Goal: Information Seeking & Learning: Learn about a topic

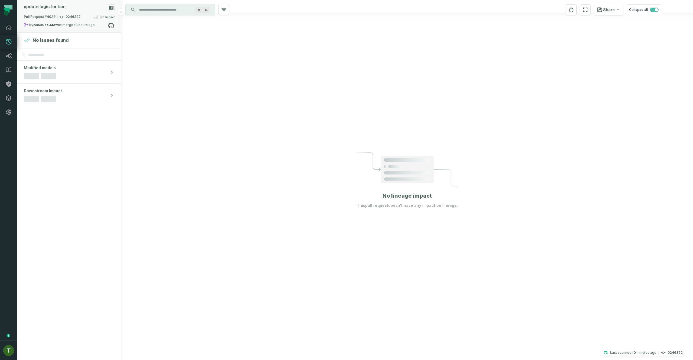
drag, startPoint x: 0, startPoint y: 0, endPoint x: 69, endPoint y: 28, distance: 74.0
click at [69, 28] on div "by ronen-be-MA was merged 9/28/2025, 2:45:53 PM" at bounding box center [66, 25] width 84 height 7
click at [168, 44] on button "merged (736)" at bounding box center [173, 44] width 34 height 13
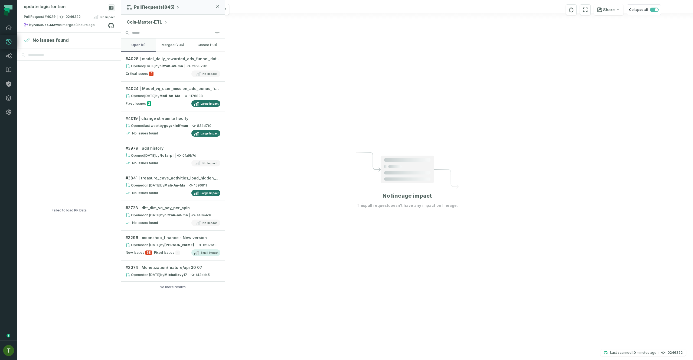
click at [145, 50] on button "open (8)" at bounding box center [138, 44] width 34 height 13
click at [163, 69] on link "# 4028 model_daily_rewarded_ads_funnel_data_new_model Opened 9/27/2025, 4:26:42…" at bounding box center [172, 67] width 103 height 30
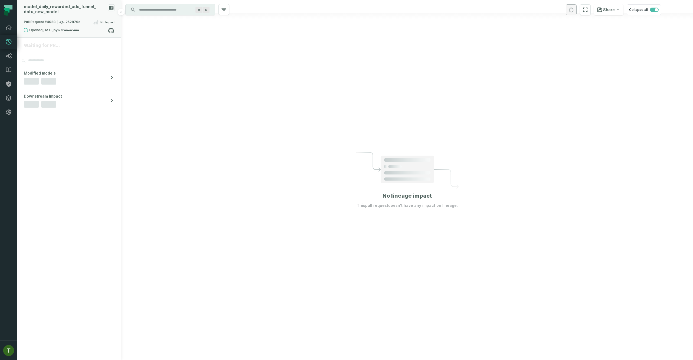
click at [79, 20] on div "Pull Request #4028 252879c No Impact" at bounding box center [69, 23] width 91 height 9
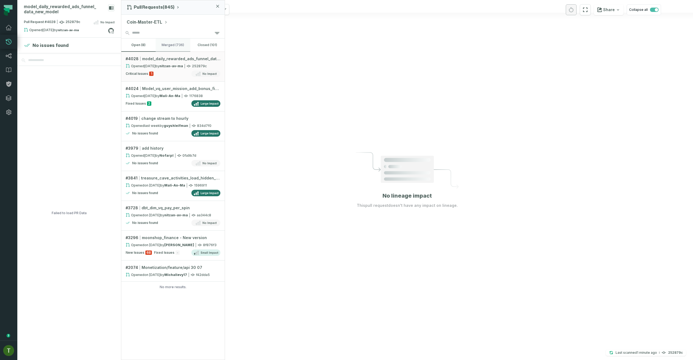
click at [165, 45] on button "merged (736)" at bounding box center [173, 44] width 34 height 13
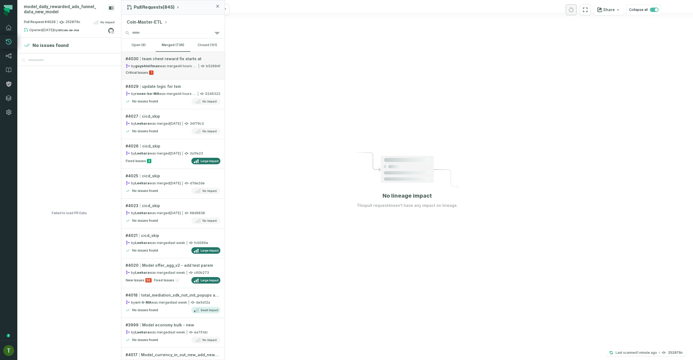
click at [163, 67] on div "by guyshleifman was merged 9/28/2025, 2:50:16 PM" at bounding box center [162, 66] width 72 height 5
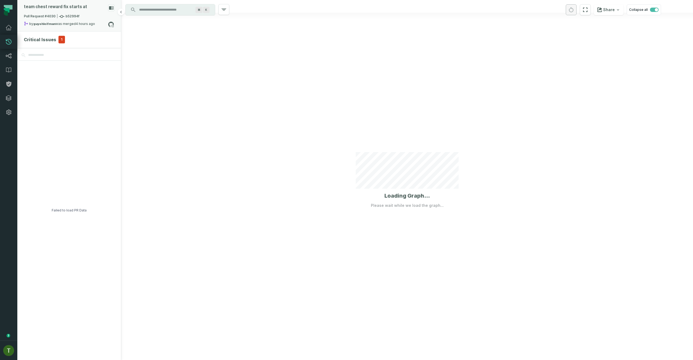
click at [71, 24] on div "by guyshleifman was merged 9/28/2025, 2:50:16 PM" at bounding box center [66, 24] width 84 height 7
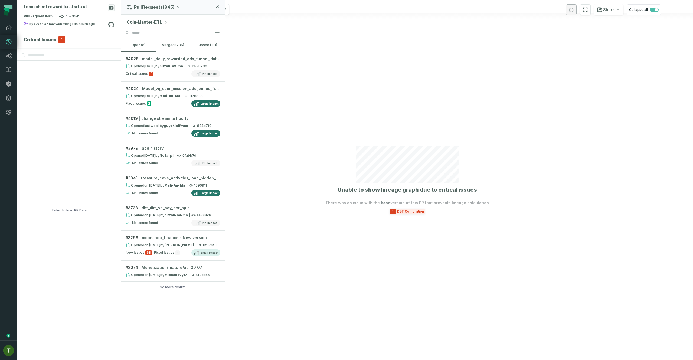
drag, startPoint x: 448, startPoint y: 213, endPoint x: 423, endPoint y: 208, distance: 25.9
click at [445, 213] on section "Unable to show lineage graph due to critical issues There was an issue with the…" at bounding box center [408, 180] width 164 height 68
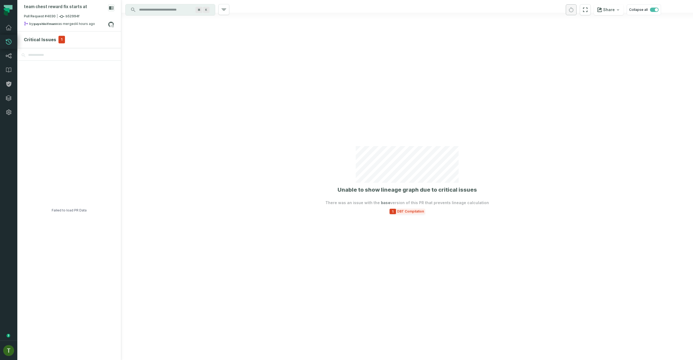
click at [420, 209] on div "1 DBT Compilation" at bounding box center [407, 211] width 35 height 5
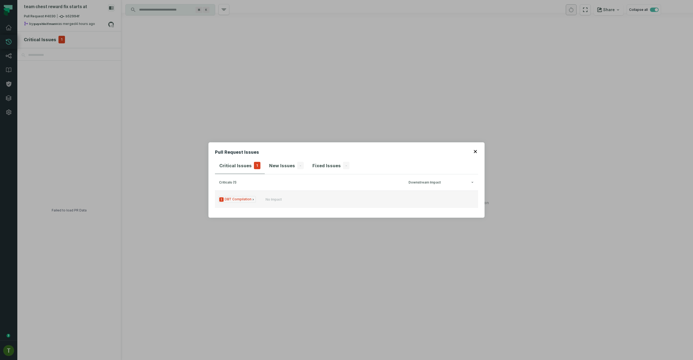
click at [307, 192] on button "1 DBT Compilation No Impact" at bounding box center [346, 198] width 263 height 17
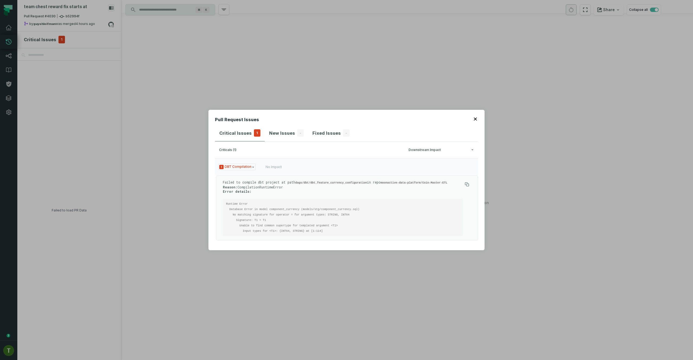
drag, startPoint x: 255, startPoint y: 57, endPoint x: 251, endPoint y: 57, distance: 3.5
click at [255, 57] on div "Pull Request Issues Critical Issues 1 New Issues - Fixed Issues - criticals (1)…" at bounding box center [346, 180] width 693 height 360
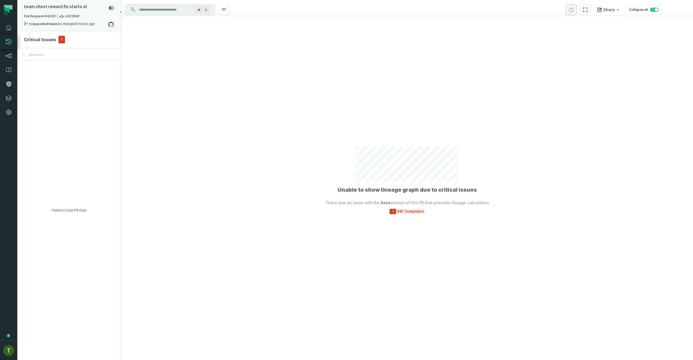
click at [63, 23] on div "by guyshleifman was merged 9/28/2025, 2:50:16 PM" at bounding box center [66, 24] width 84 height 7
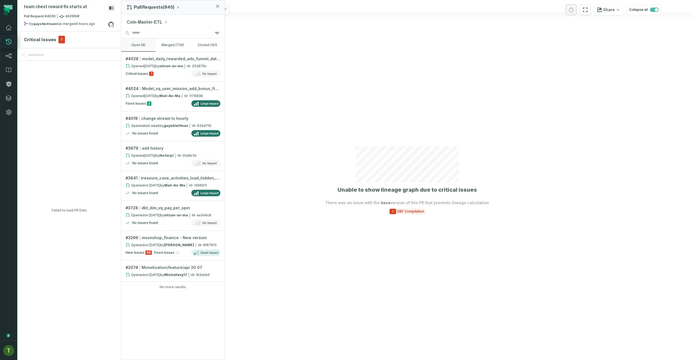
click at [135, 41] on button "open (8)" at bounding box center [138, 44] width 34 height 13
click at [153, 72] on span "1" at bounding box center [151, 74] width 4 height 4
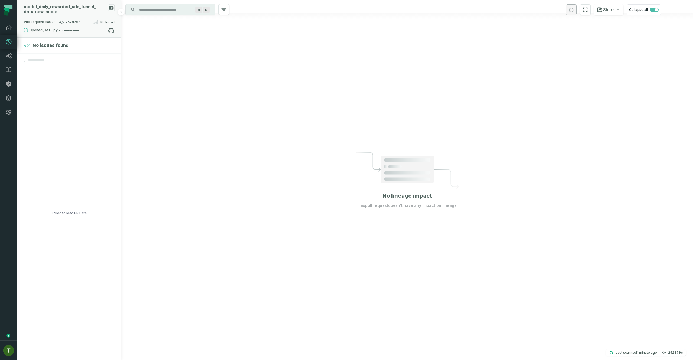
click at [70, 16] on div "model_ daily_ rewarded_ ads_ funnel_ data_ new_ model" at bounding box center [69, 11] width 91 height 15
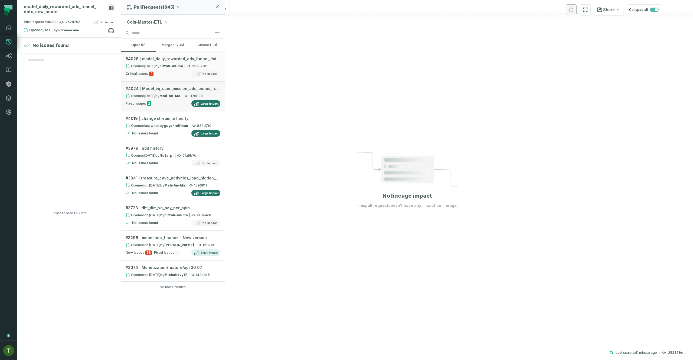
click at [171, 106] on div "Fixed Issues 2 Large Impact" at bounding box center [173, 103] width 95 height 7
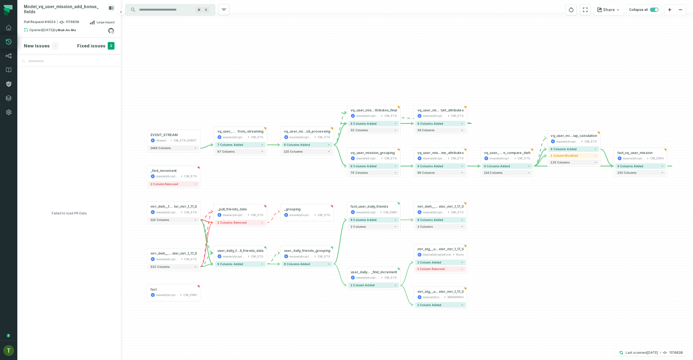
click at [107, 42] on div "Fixed issues 2" at bounding box center [95, 46] width 37 height 8
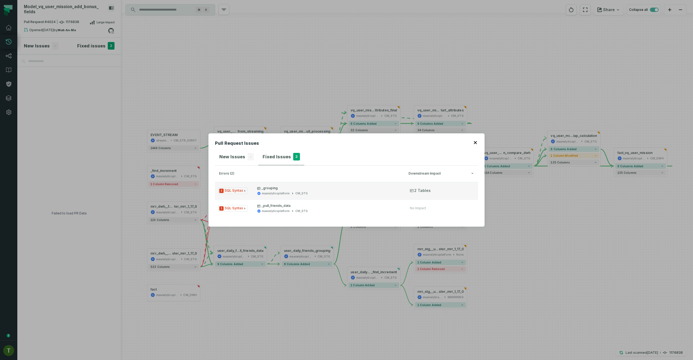
click at [317, 185] on button "1 SQL Syntax _grouping maanalyticsplatform CM_STG 2 Tables" at bounding box center [346, 190] width 263 height 17
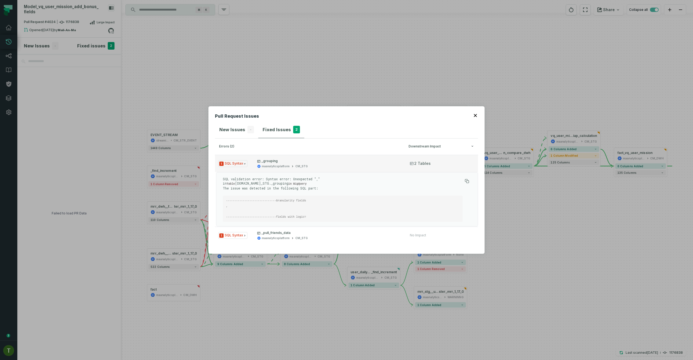
click at [324, 159] on p "_grouping" at bounding box center [328, 161] width 143 height 4
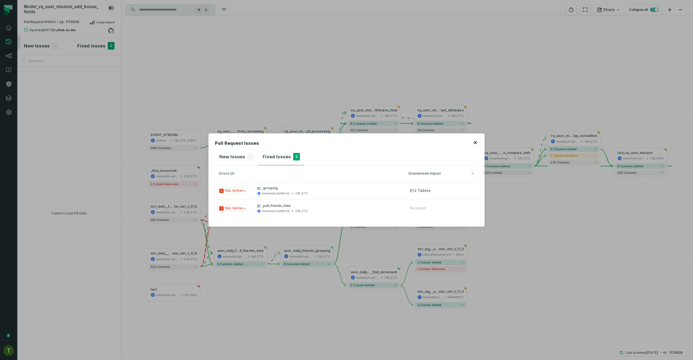
click at [479, 140] on div "Pull Request Issues New Issues - Fixed Issues 2 errors (2) Downstream Impact 1 …" at bounding box center [347, 179] width 276 height 93
click at [478, 140] on button "button" at bounding box center [476, 142] width 4 height 4
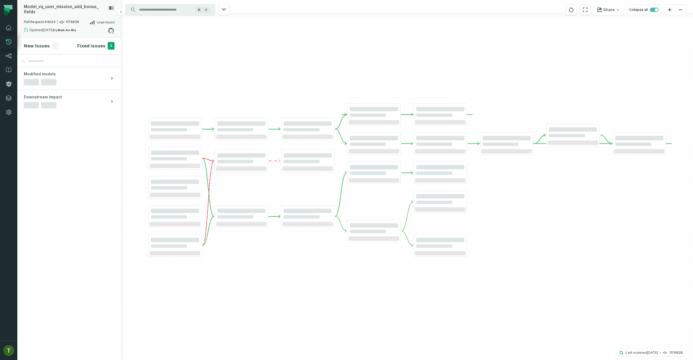
click at [86, 11] on div "Model_ vq_ user_ mission_ add_ bonus_ fields" at bounding box center [69, 11] width 91 height 15
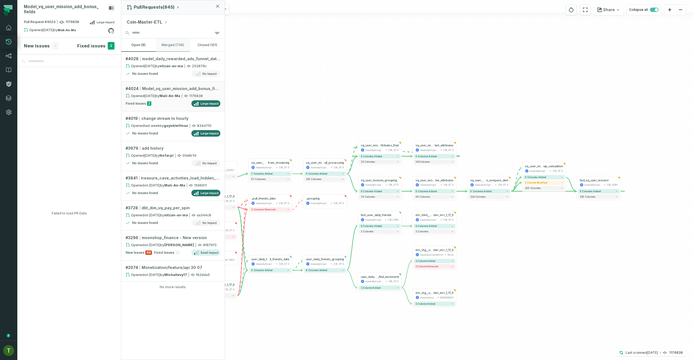
click at [180, 43] on button "merged (736)" at bounding box center [173, 44] width 34 height 13
click at [146, 46] on button "open (8)" at bounding box center [138, 44] width 34 height 13
click at [200, 128] on link "# 4019 change stream to hourly Opened 9/21/2025, 4:40:43 PM by guyshleifman 834…" at bounding box center [172, 126] width 103 height 30
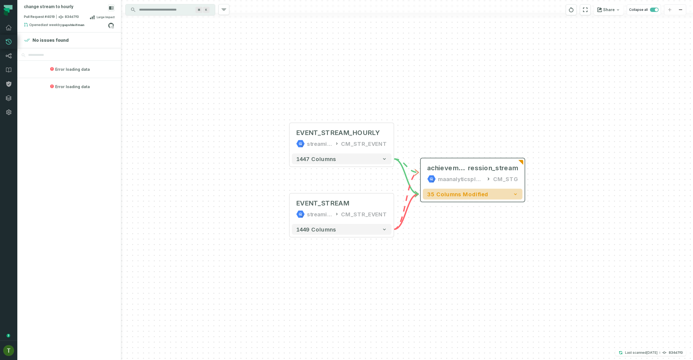
click at [439, 198] on button "35 columns modified" at bounding box center [473, 194] width 100 height 11
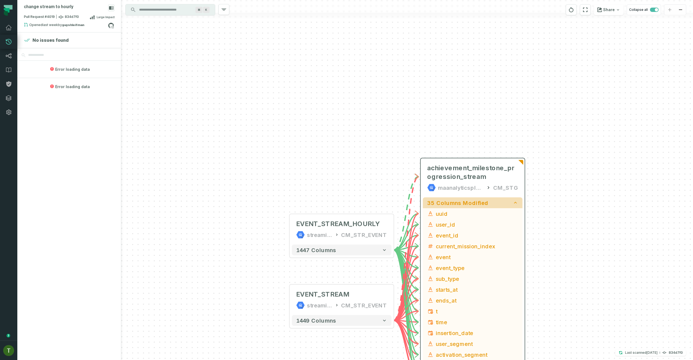
click at [440, 200] on span "35 columns modified" at bounding box center [457, 202] width 61 height 7
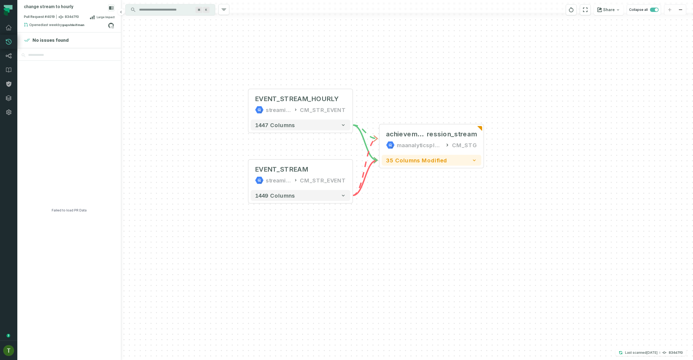
drag, startPoint x: 177, startPoint y: 138, endPoint x: 121, endPoint y: 93, distance: 71.5
click at [132, 103] on div "... achievement_milestone_prog ression_stream maanalyticsplatform CM_STG ... 35…" at bounding box center [407, 180] width 572 height 360
click at [62, 14] on div "Pull Request #4019 834d7f0 Large Impact" at bounding box center [69, 18] width 91 height 9
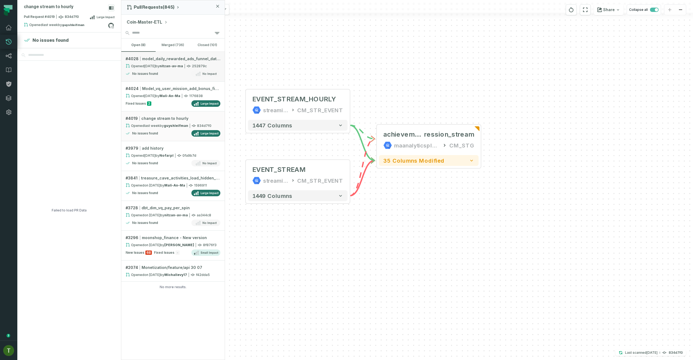
click at [171, 69] on link "# 4028 model_daily_rewarded_ads_funnel_data_new_model Opened [DATE] 4:26:42 PM …" at bounding box center [172, 67] width 103 height 30
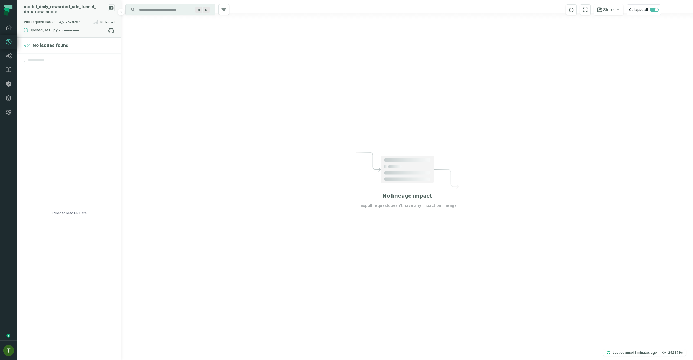
click at [68, 25] on div "Pull Request #4028 252879c No Impact" at bounding box center [69, 23] width 91 height 9
click at [180, 49] on button "merged (736)" at bounding box center [173, 44] width 34 height 13
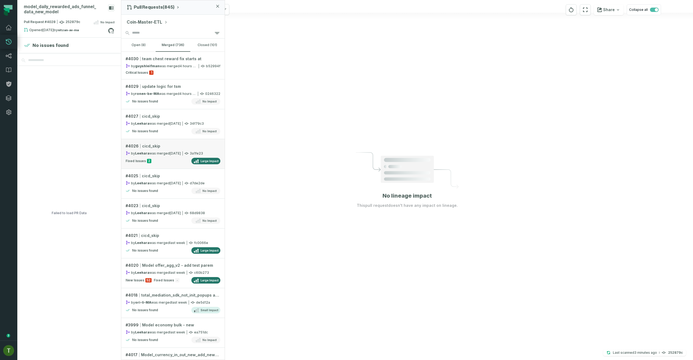
click at [166, 145] on div "# 4026 cicd_skip" at bounding box center [173, 145] width 95 height 5
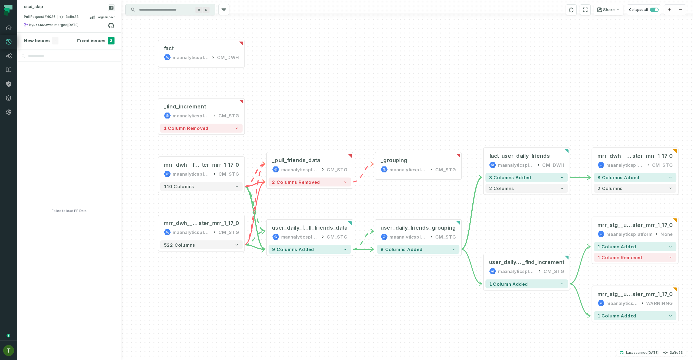
drag, startPoint x: 257, startPoint y: 261, endPoint x: 265, endPoint y: 241, distance: 21.0
click at [269, 261] on div "fact maanalyticsplatform CM_DWH - mrr_stg__user_daily_friends_increment_dbt_coi…" at bounding box center [407, 180] width 572 height 360
